Goal: Find specific page/section: Find specific page/section

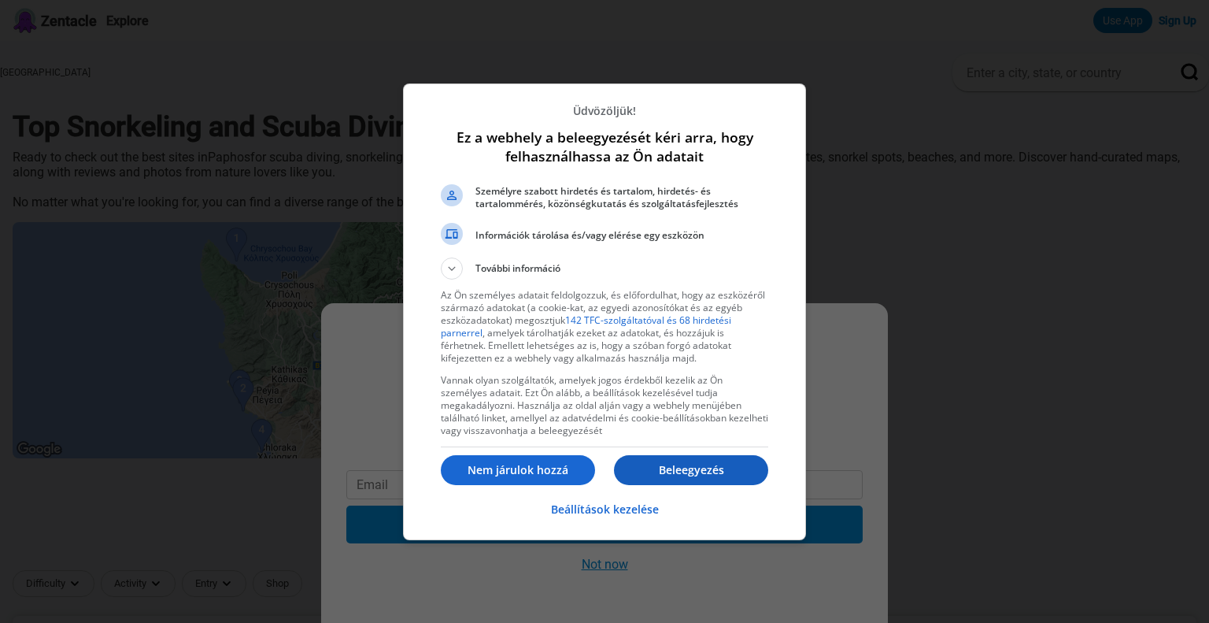
click at [679, 471] on p "Beleegyezés" at bounding box center [691, 470] width 154 height 16
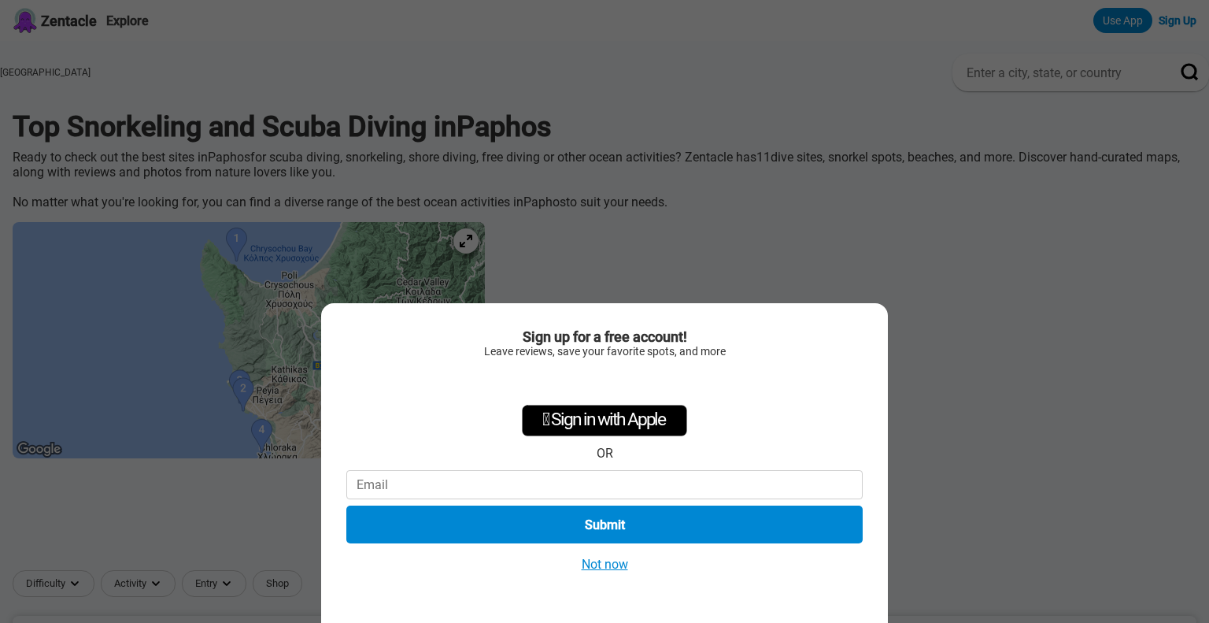
click at [595, 566] on button "Not now" at bounding box center [605, 564] width 56 height 17
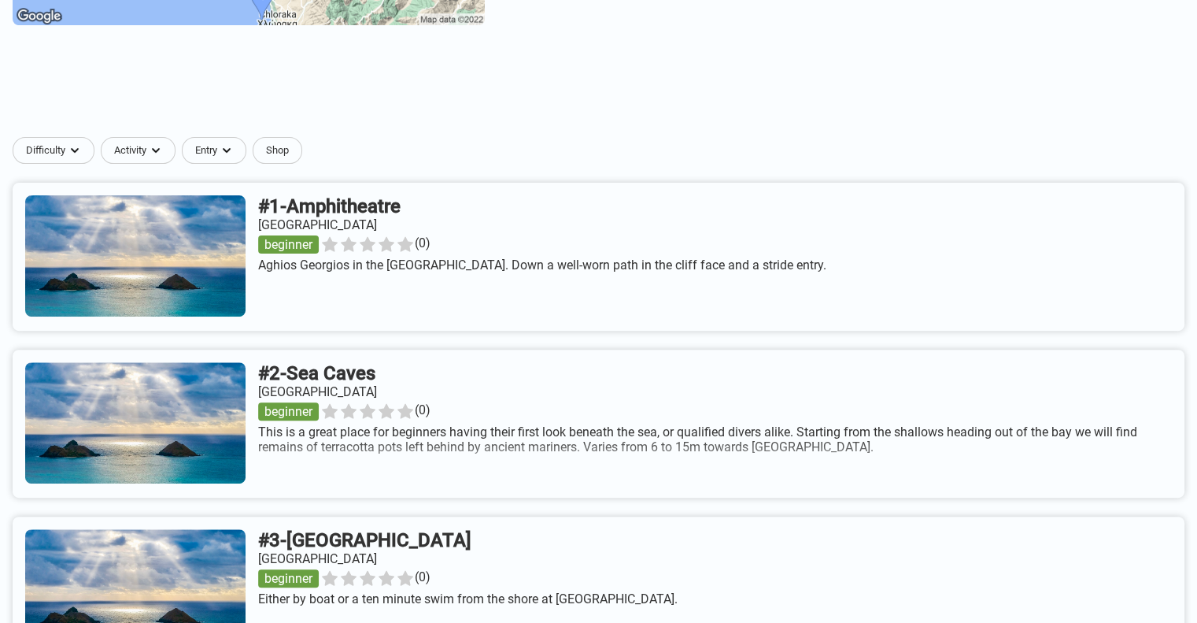
scroll to position [472, 0]
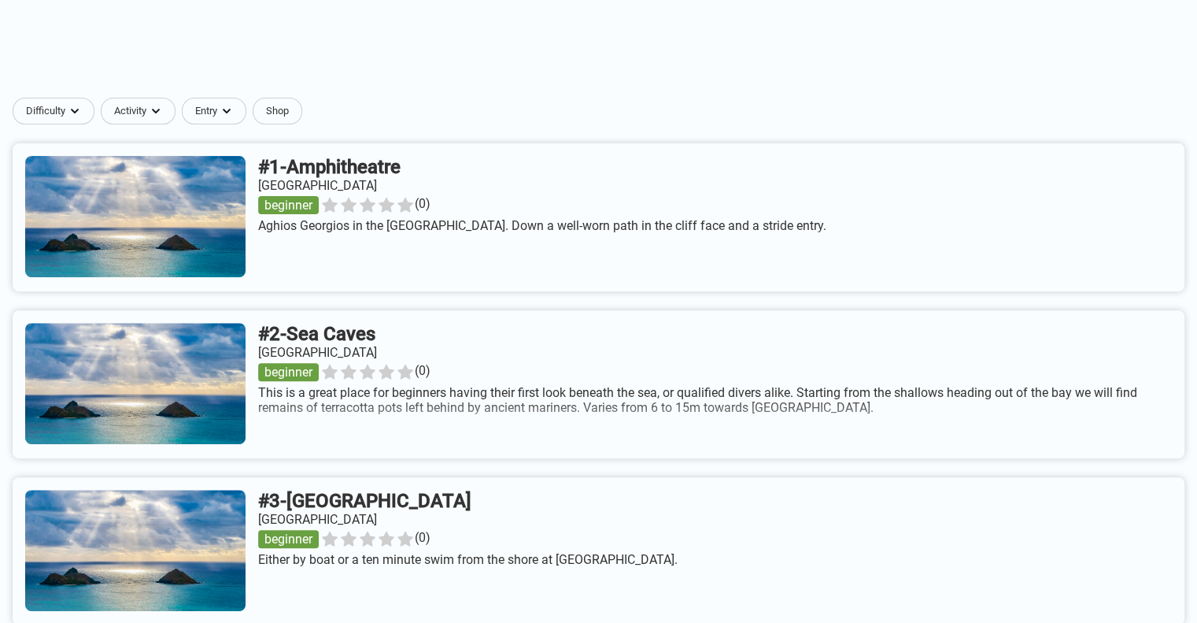
click at [593, 418] on link at bounding box center [599, 384] width 1172 height 148
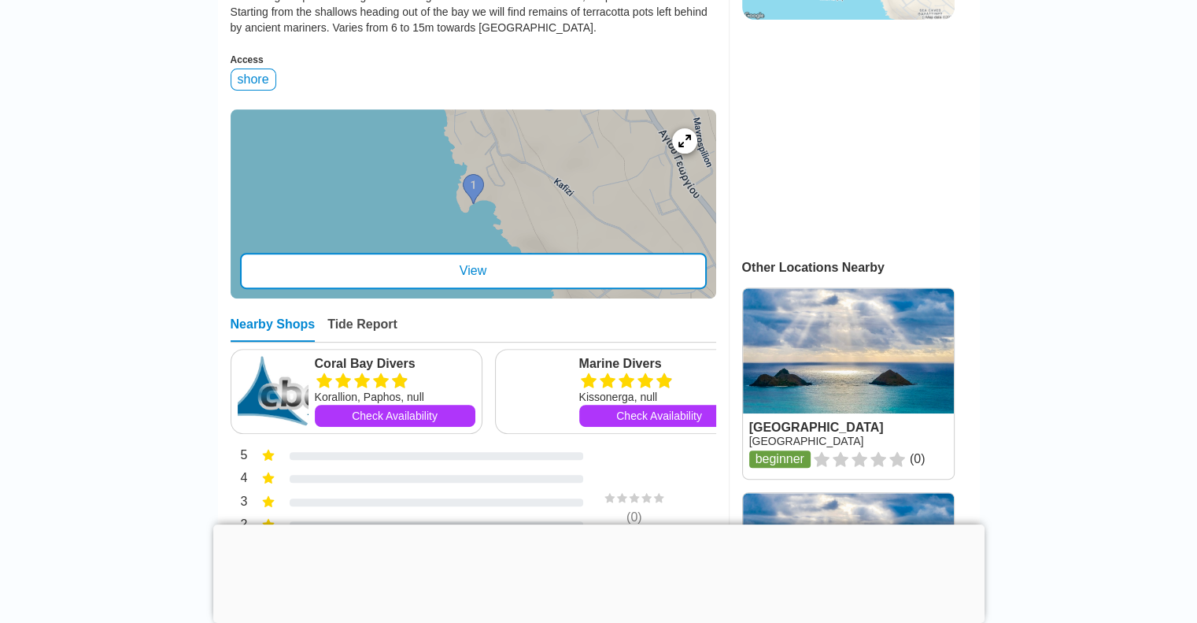
scroll to position [394, 0]
